Goal: Navigation & Orientation: Find specific page/section

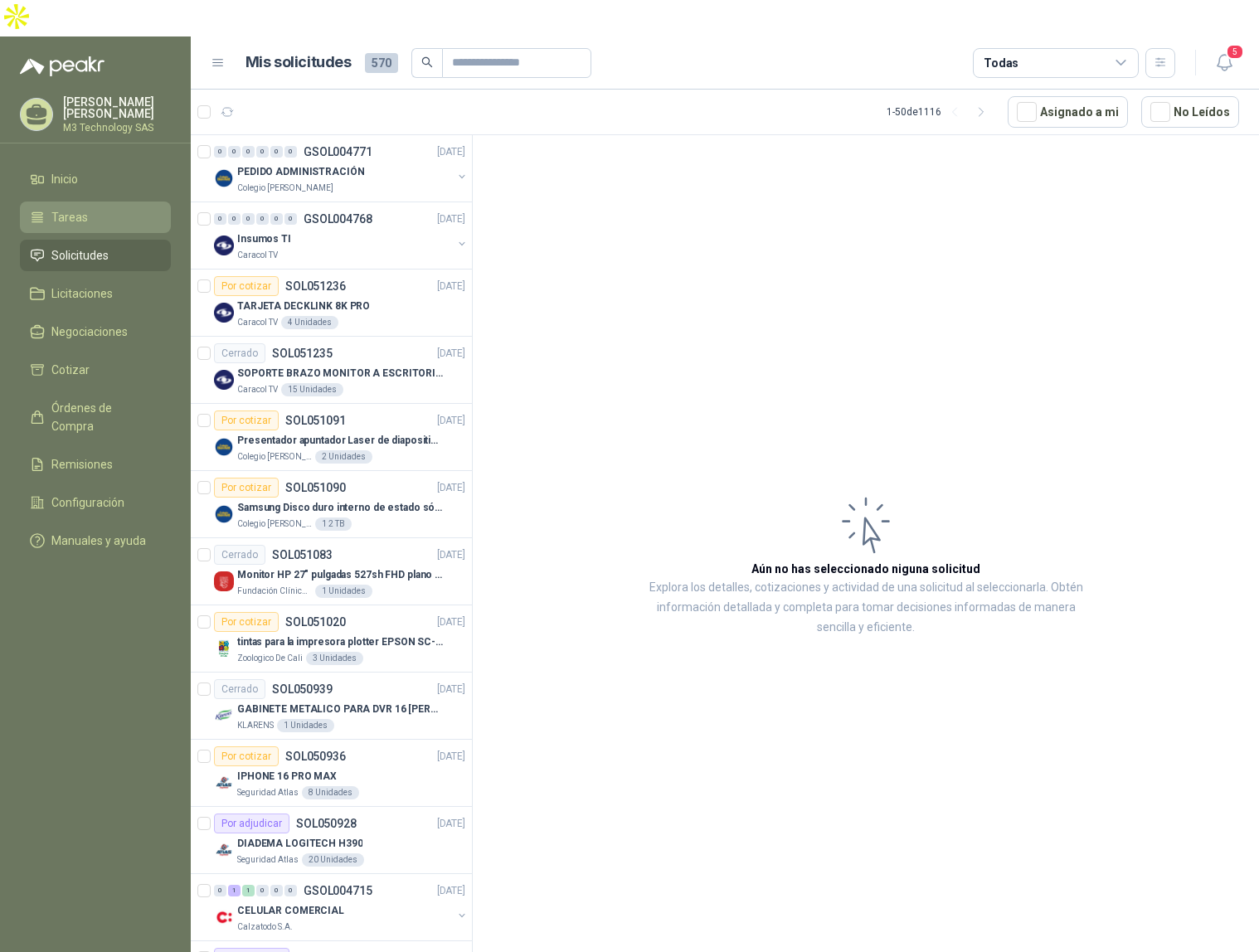
click at [75, 208] on span "Tareas" at bounding box center [70, 217] width 36 height 18
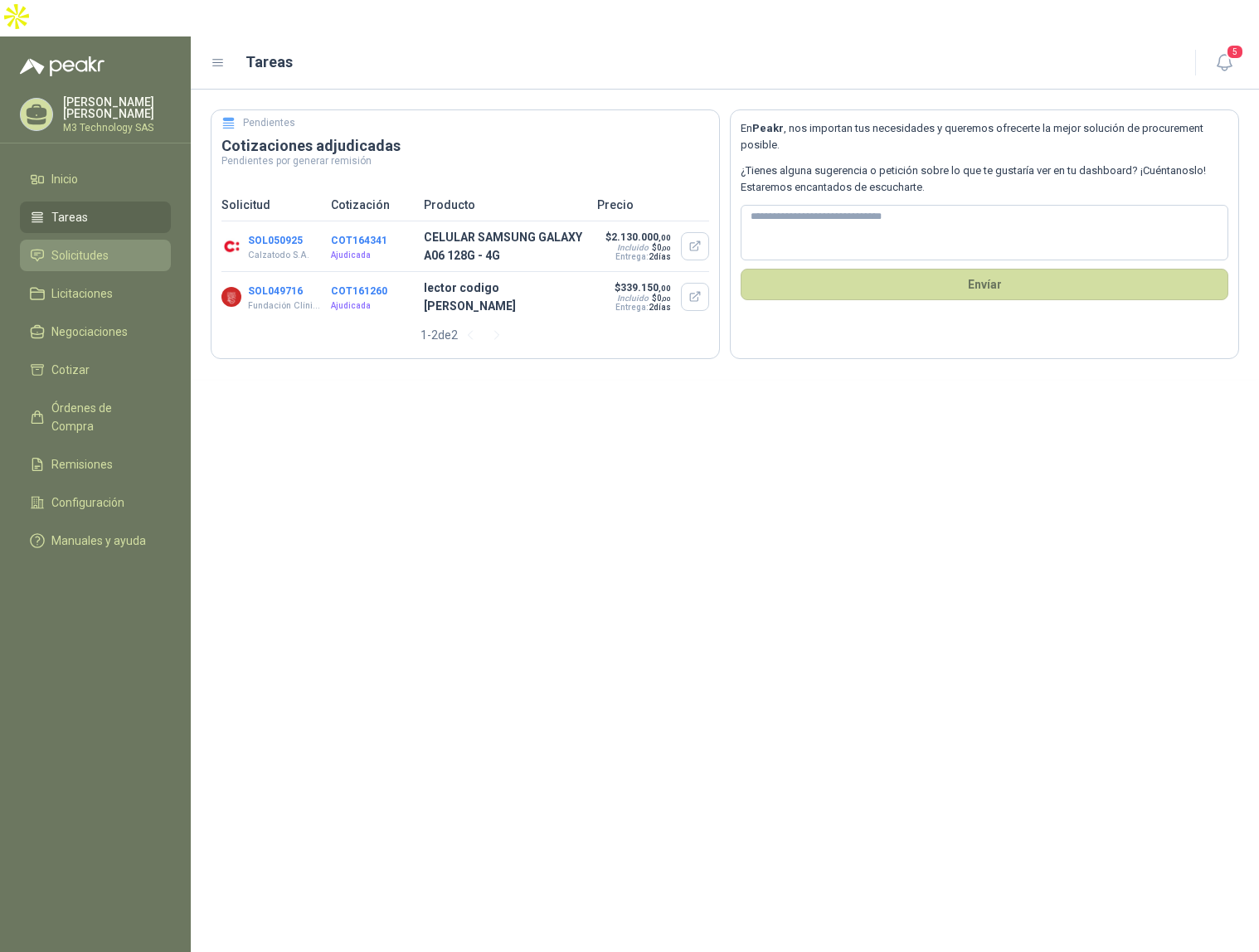
click at [59, 246] on span "Solicitudes" at bounding box center [80, 255] width 57 height 18
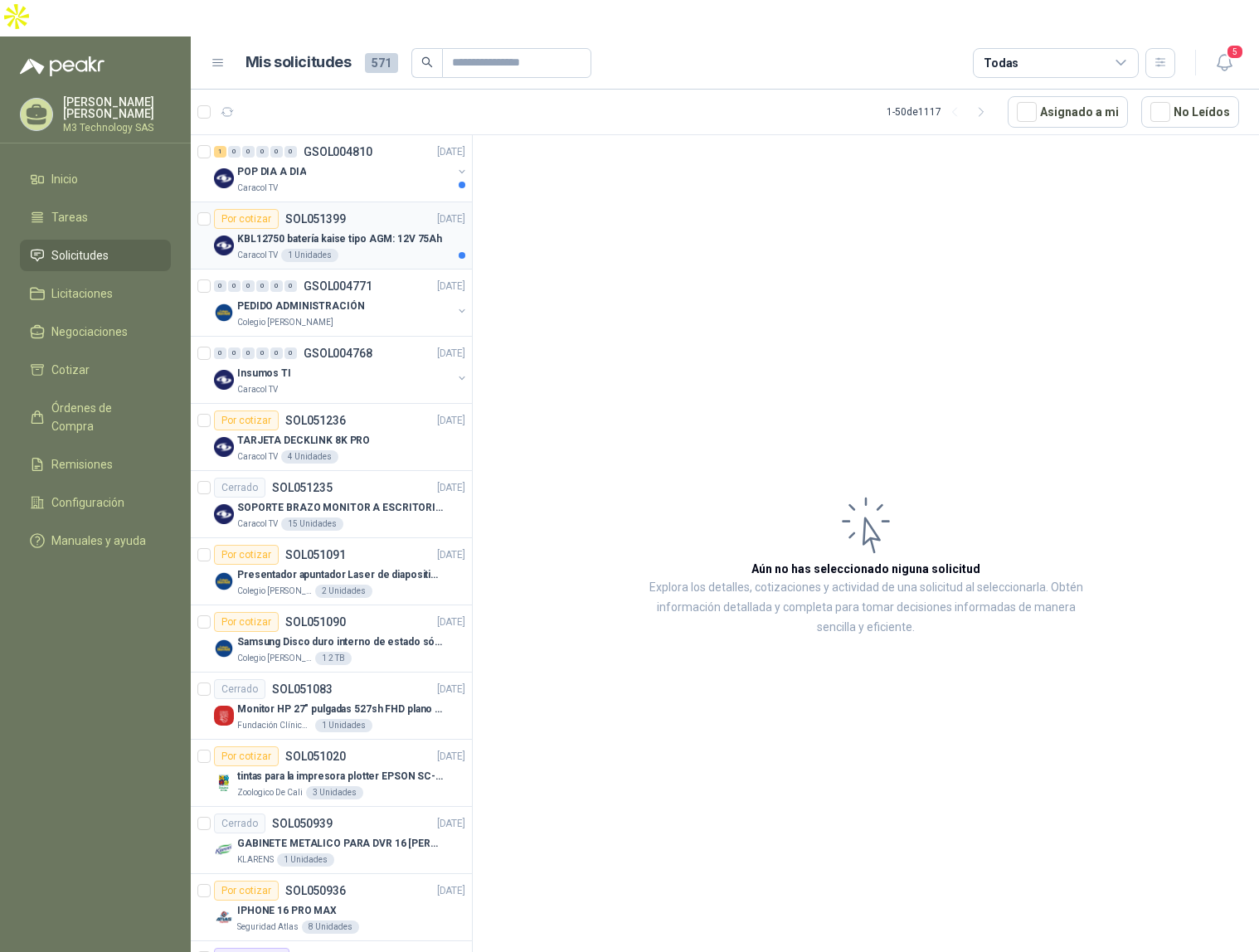
click at [395, 249] on div "Caracol TV 1 Unidades" at bounding box center [351, 255] width 228 height 14
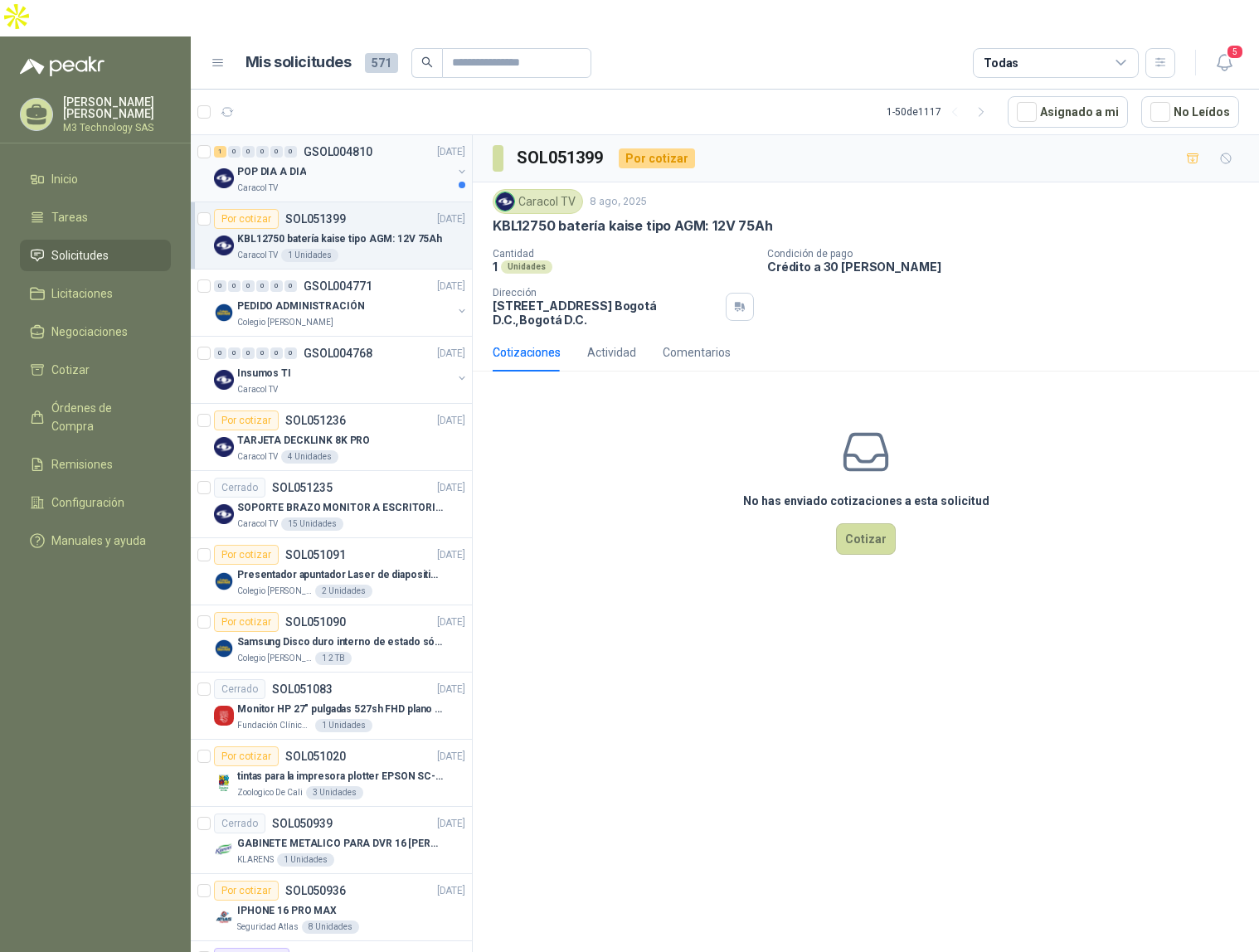
click at [381, 182] on div "Caracol TV" at bounding box center [344, 188] width 215 height 14
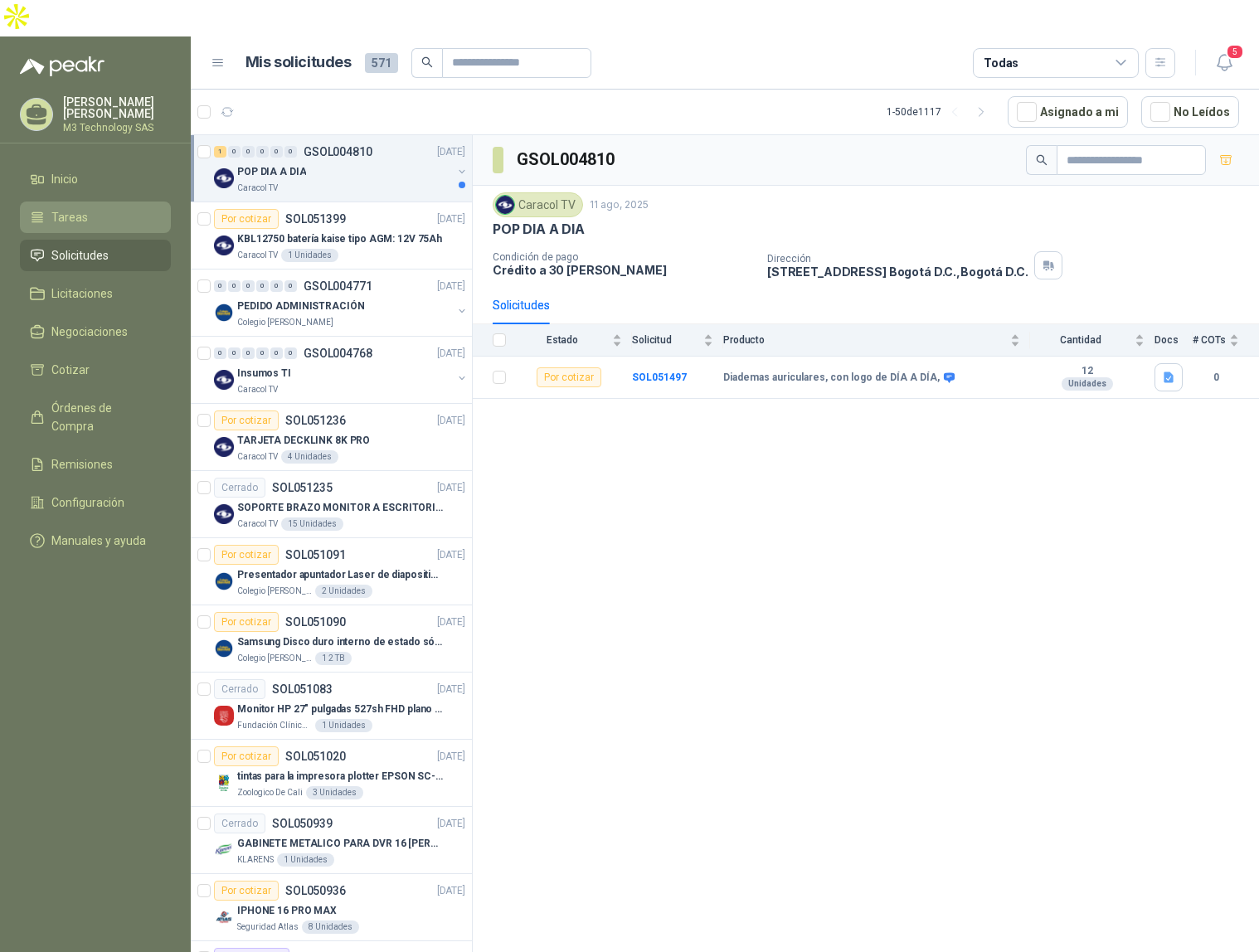
click at [73, 208] on span "Tareas" at bounding box center [70, 217] width 36 height 18
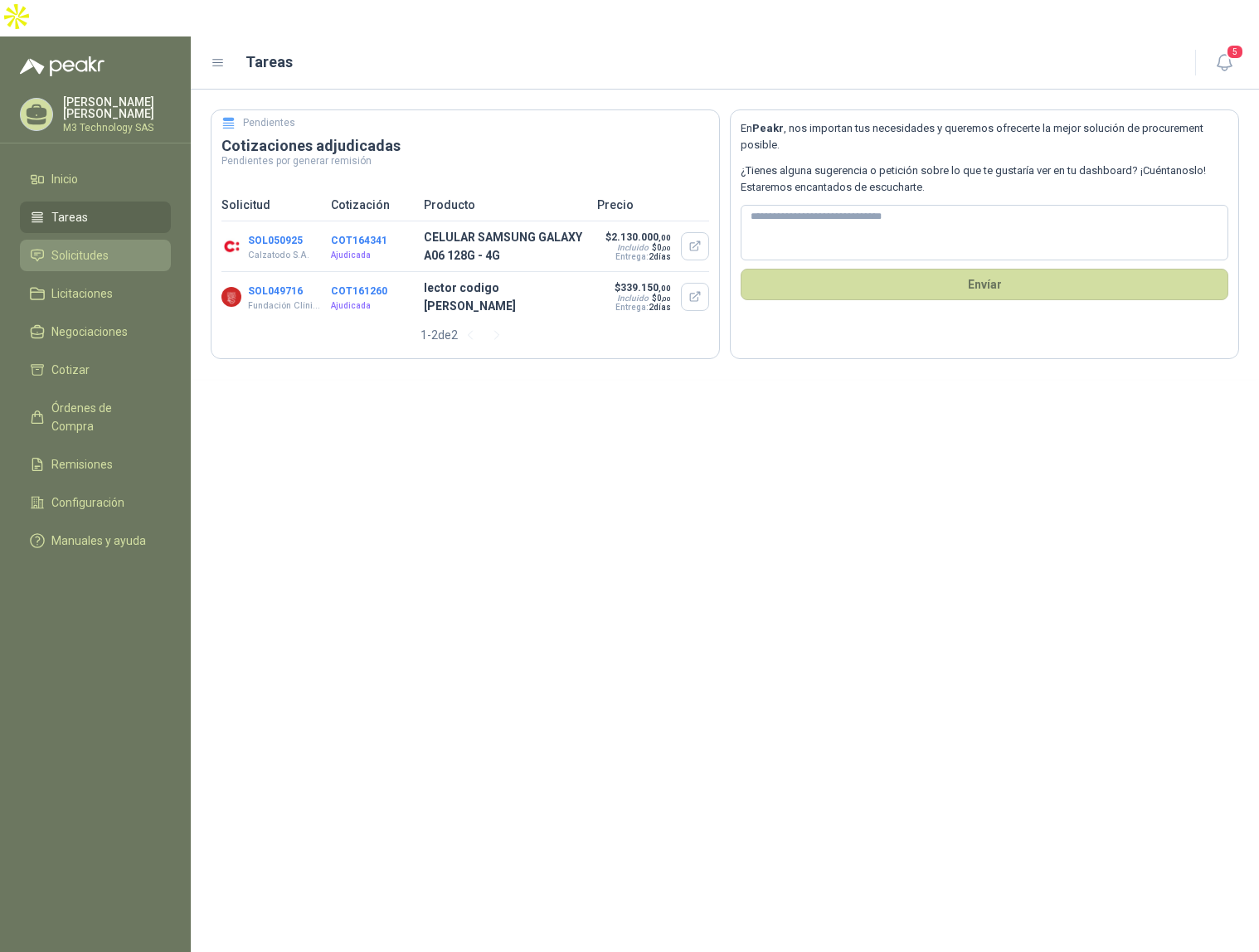
click at [92, 246] on span "Solicitudes" at bounding box center [80, 255] width 57 height 18
